Goal: Find specific page/section: Find specific page/section

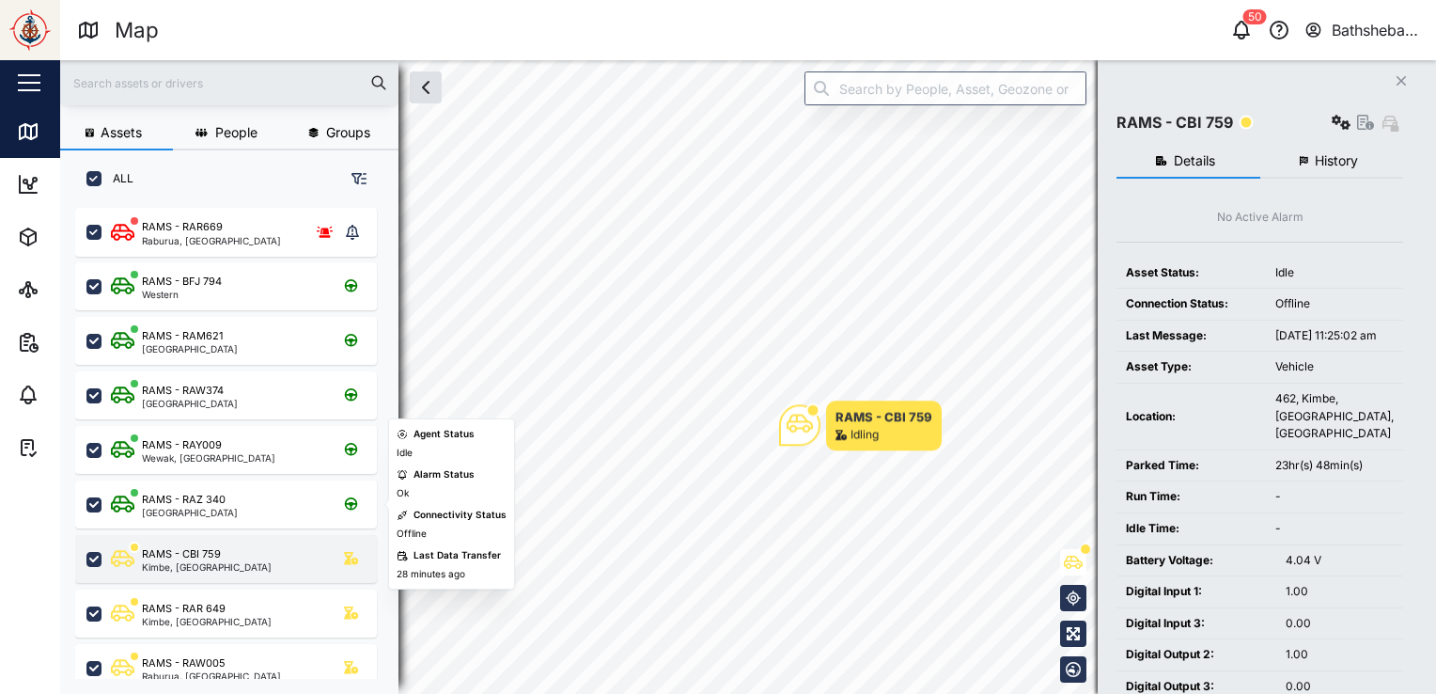
scroll to position [94, 0]
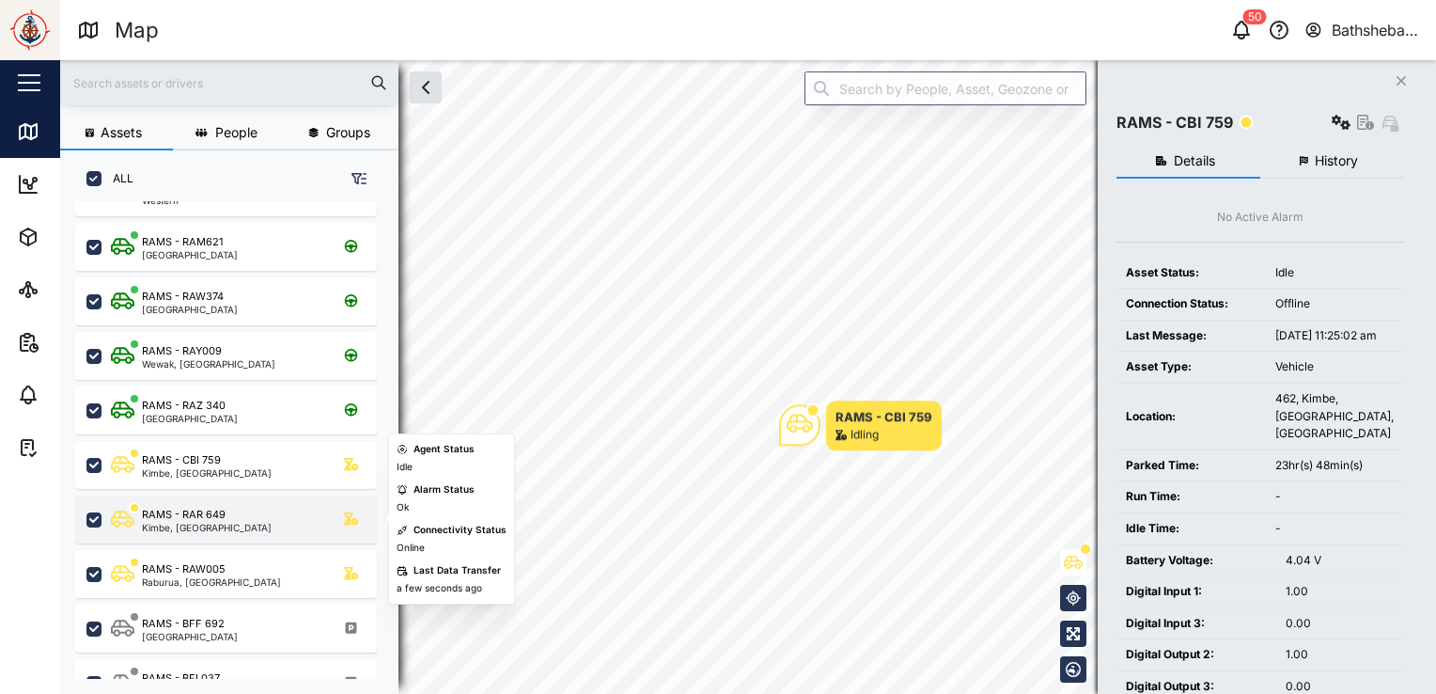
click at [278, 518] on div "RAMS - RAR 649 Kimbe, [GEOGRAPHIC_DATA]" at bounding box center [238, 519] width 255 height 25
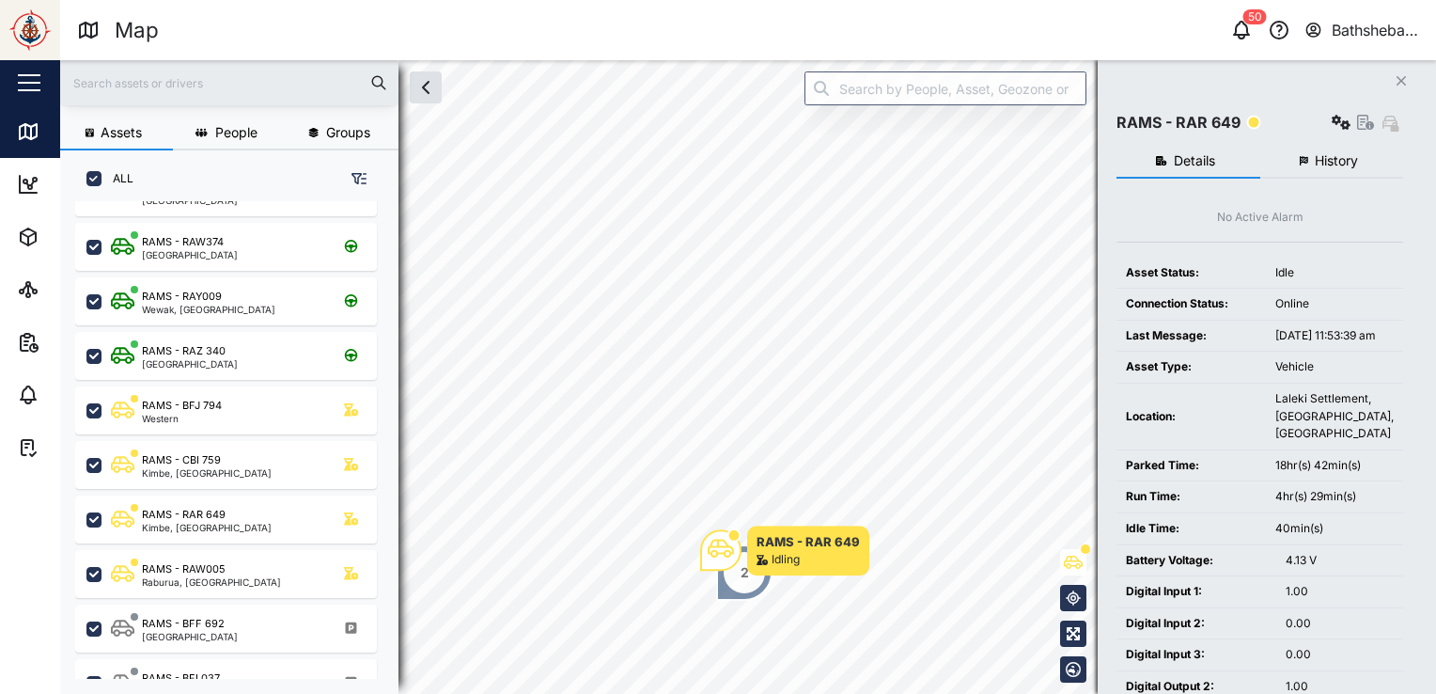
click at [768, 693] on html "Map 50 Bathsheba Kare Close Map Dashboard Assets ATS Camera Generator Tanks UPS…" at bounding box center [718, 347] width 1436 height 694
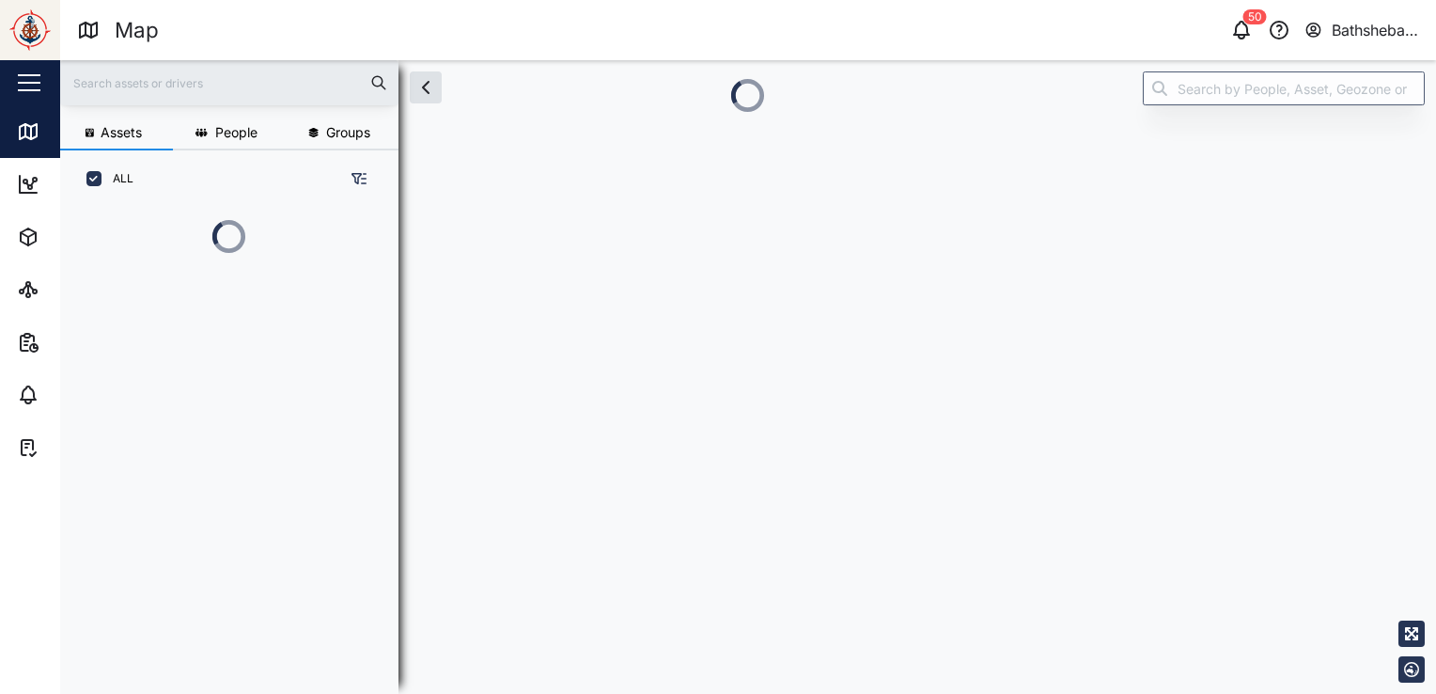
scroll to position [382, 293]
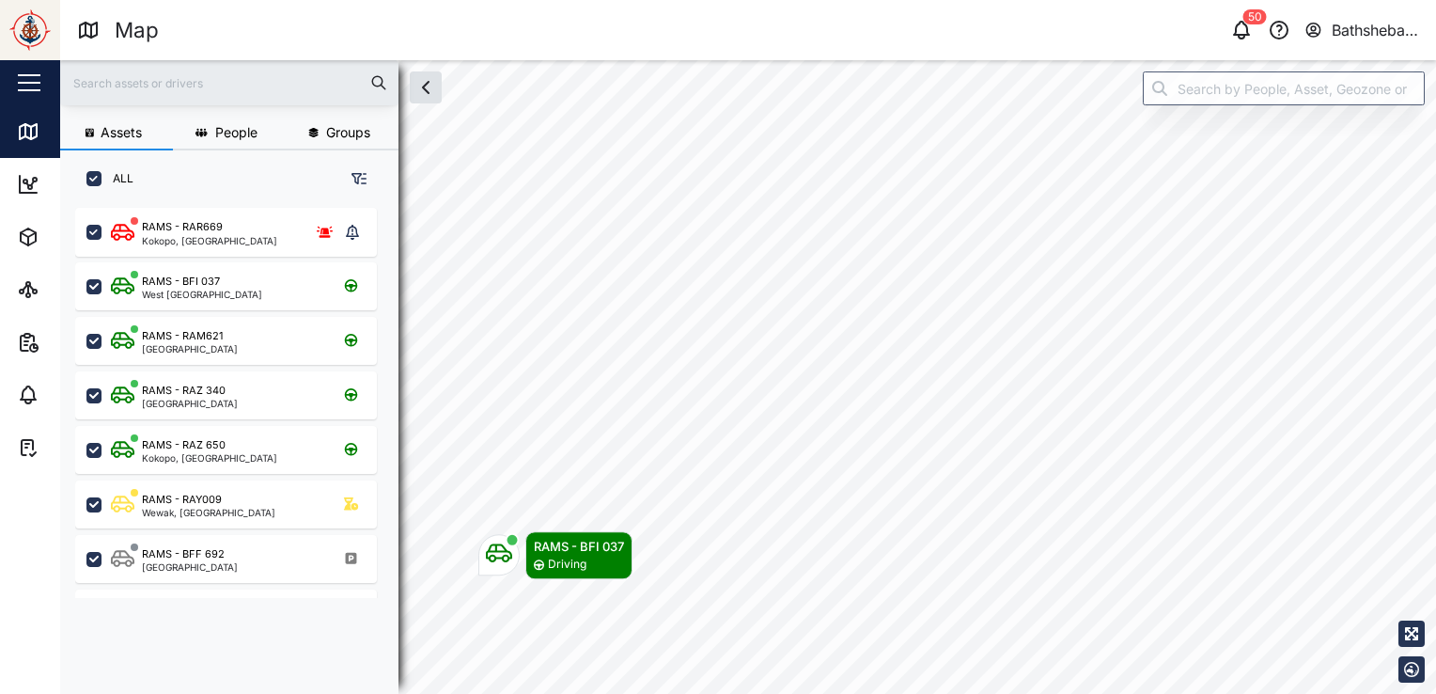
scroll to position [462, 293]
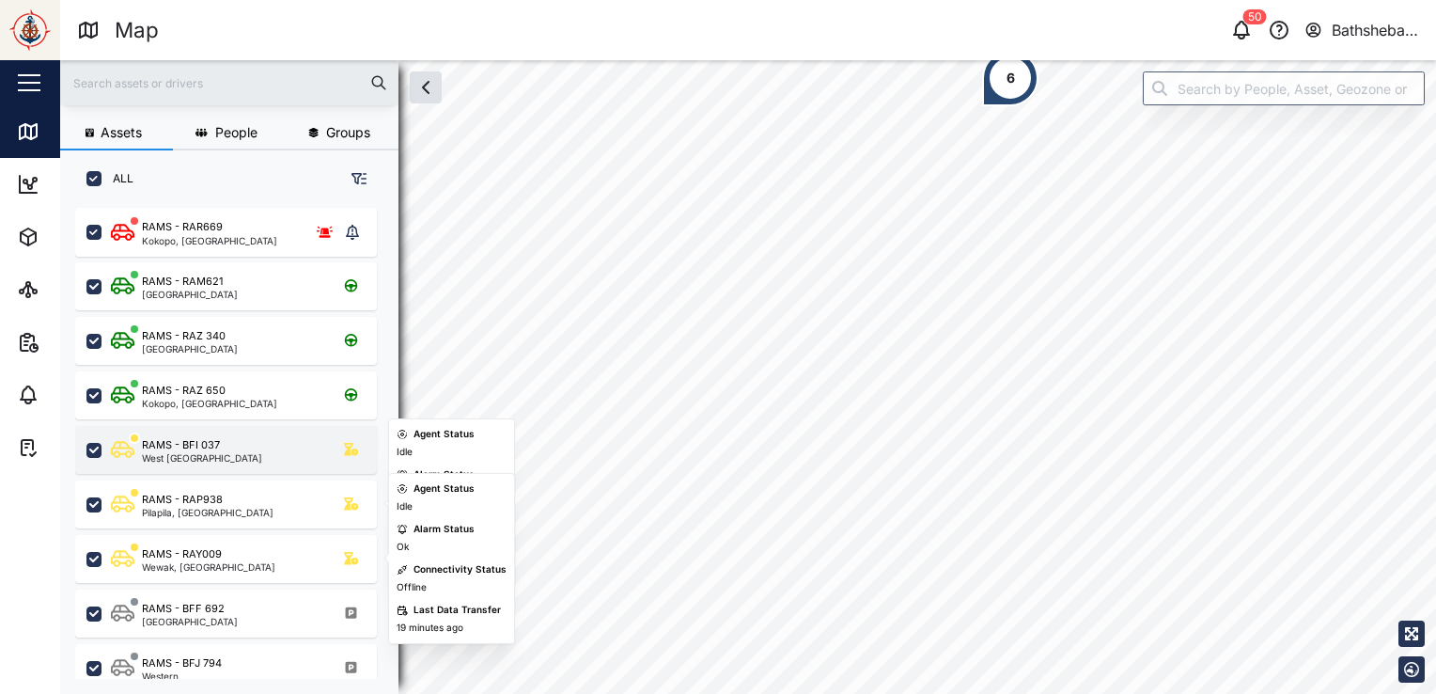
click at [199, 444] on div "RAMS - BFI 037" at bounding box center [181, 445] width 78 height 16
